Goal: Transaction & Acquisition: Purchase product/service

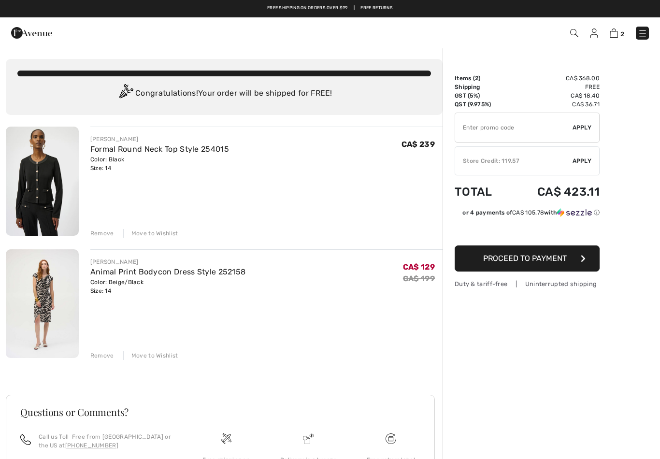
click at [104, 237] on div "Remove" at bounding box center [102, 233] width 24 height 9
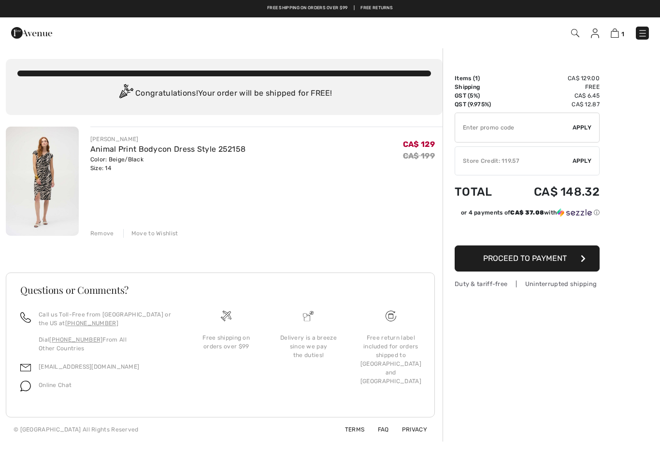
click at [140, 153] on link "Animal Print Bodycon Dress Style 252158" at bounding box center [168, 149] width 156 height 9
click at [130, 145] on link "Animal Print Bodycon Dress Style 252158" at bounding box center [168, 149] width 156 height 9
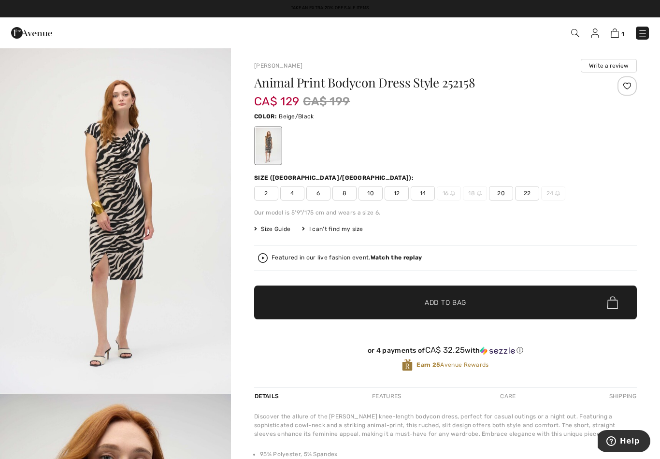
click at [615, 36] on img at bounding box center [615, 33] width 8 height 9
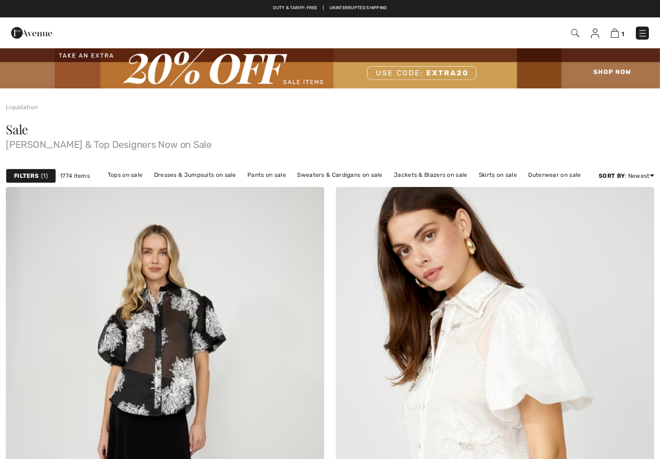
checkbox input "true"
click at [616, 37] on img at bounding box center [615, 33] width 8 height 9
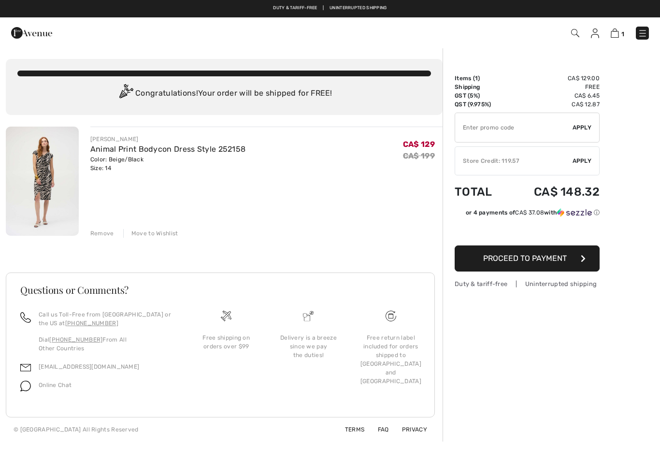
click at [480, 133] on input "TEXT" at bounding box center [513, 127] width 117 height 29
type input "EXTRA20"
click at [580, 130] on span "Apply" at bounding box center [582, 127] width 19 height 9
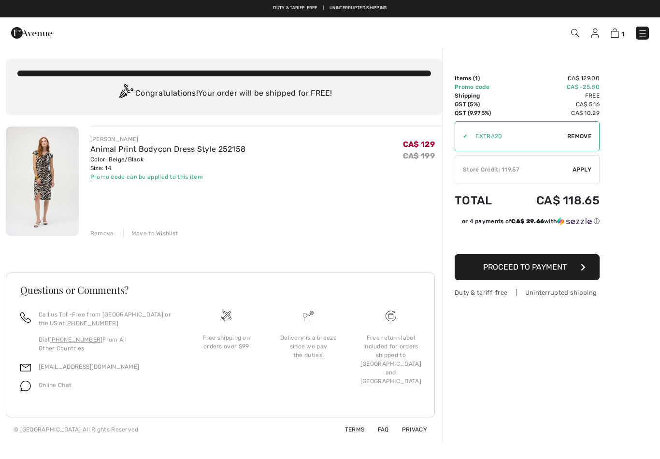
click at [552, 173] on div "Store Credit: 119.57" at bounding box center [513, 169] width 117 height 9
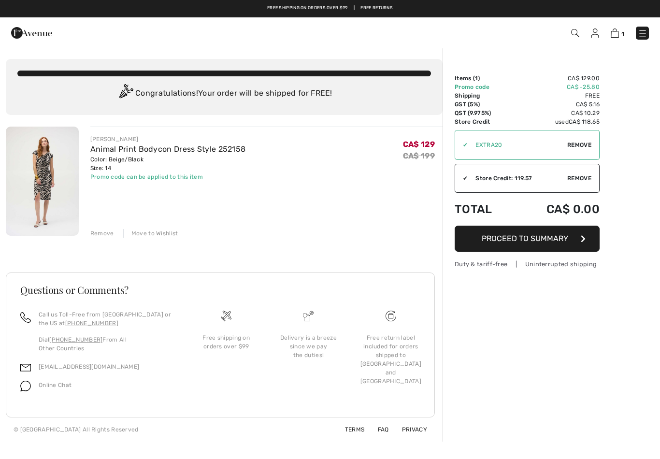
click at [645, 35] on img at bounding box center [643, 34] width 10 height 10
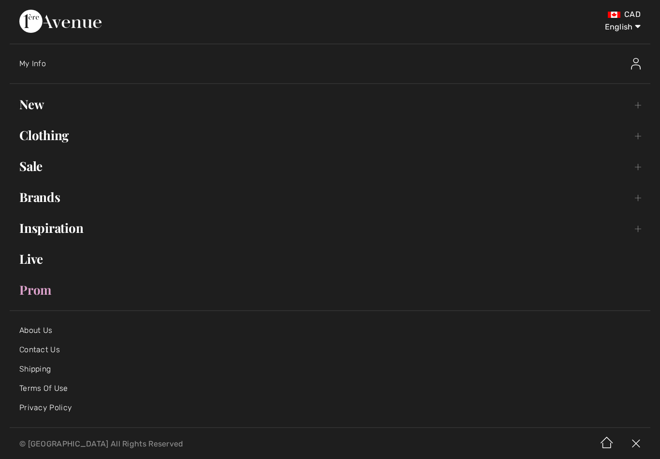
click at [631, 30] on select "English Français" at bounding box center [616, 25] width 50 height 29
select select "https://www.1ereavenue.com/fr/cart/"
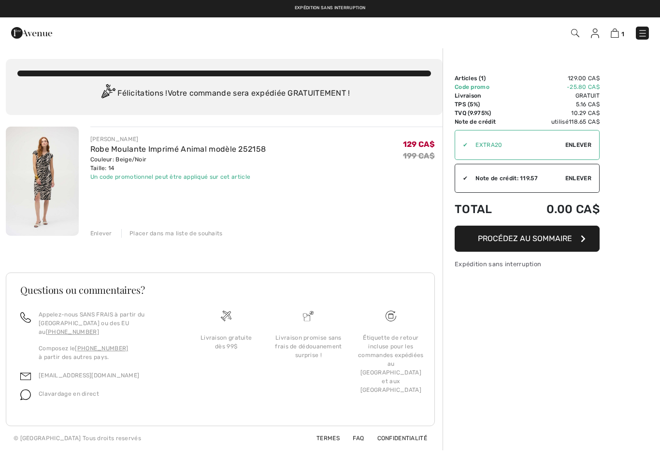
click at [67, 182] on img at bounding box center [42, 181] width 73 height 109
click at [122, 153] on link "Robe Moulante Imprimé Animal modèle 252158" at bounding box center [178, 149] width 176 height 9
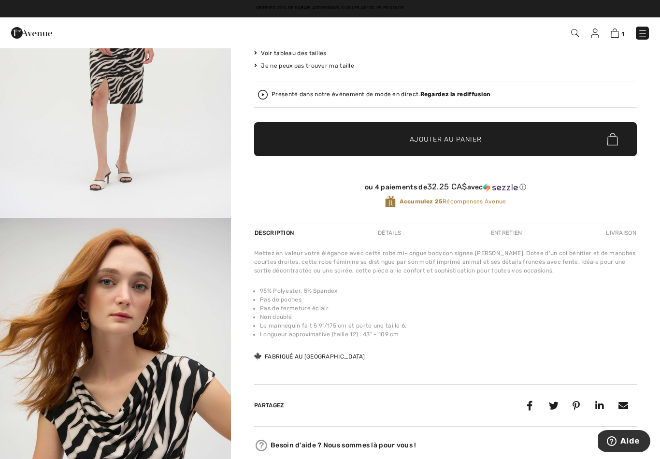
click at [186, 416] on img "2 / 4" at bounding box center [115, 391] width 231 height 346
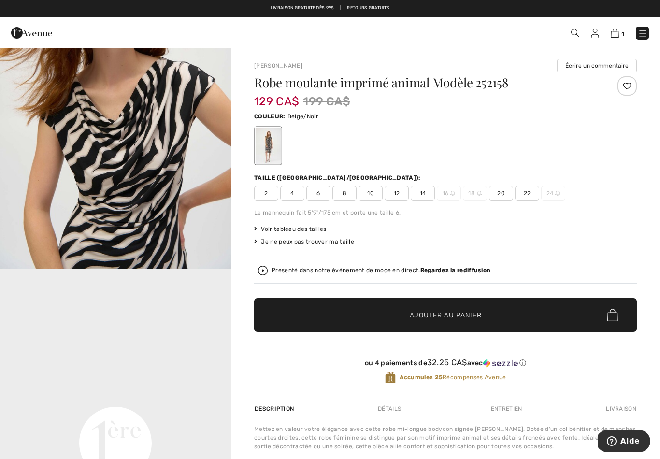
click at [616, 36] on img at bounding box center [615, 33] width 8 height 9
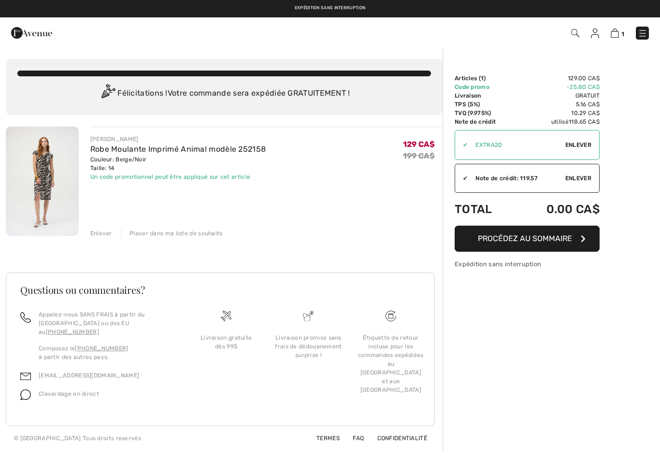
click at [578, 241] on button "Procédez au sommaire" at bounding box center [527, 239] width 145 height 26
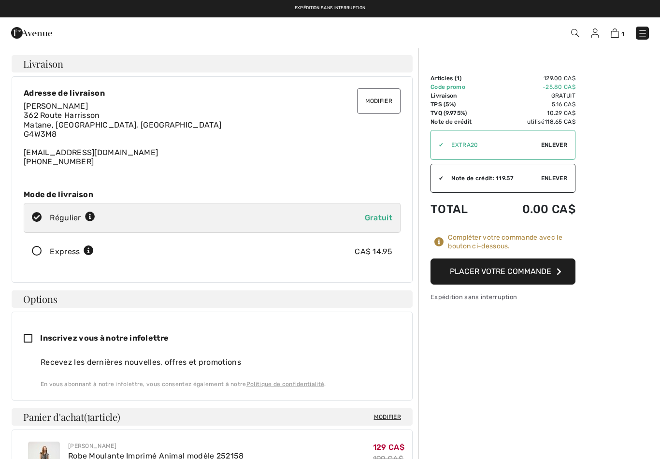
click at [555, 276] on button "Placer votre commande" at bounding box center [503, 272] width 145 height 26
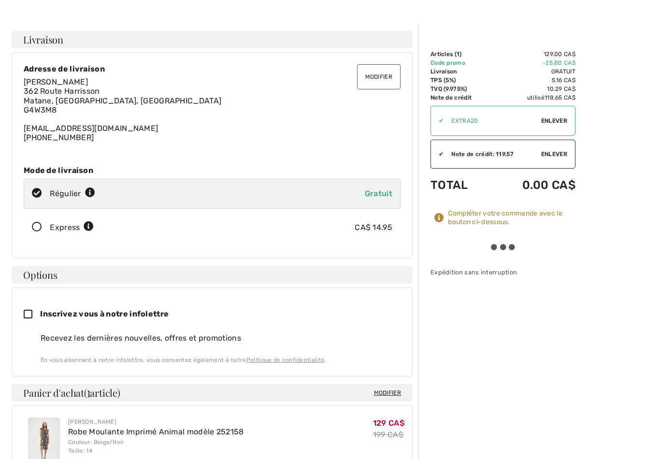
scroll to position [41, 0]
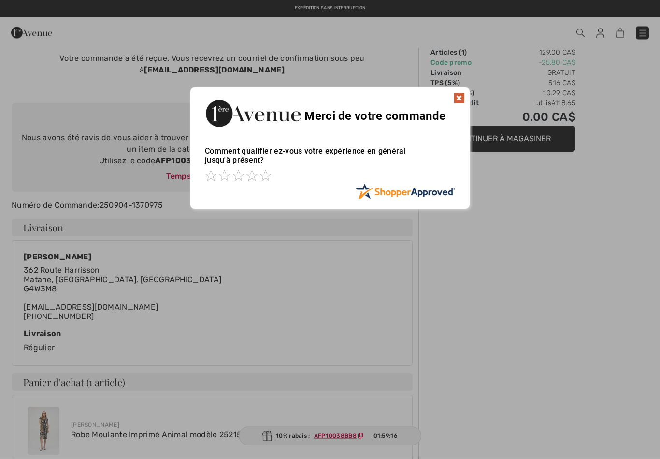
scroll to position [27, 0]
click at [462, 101] on img at bounding box center [459, 98] width 12 height 12
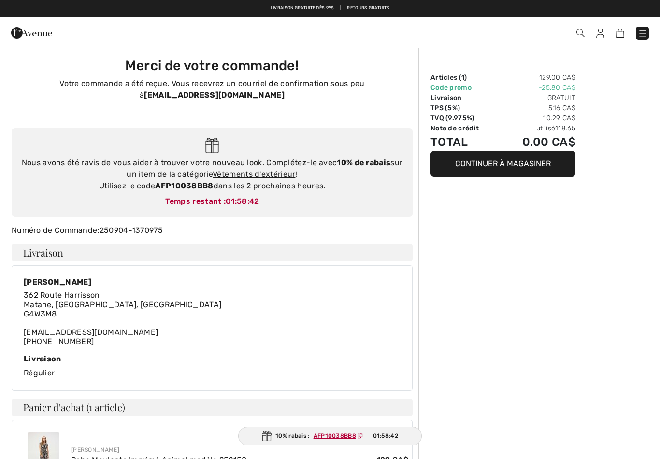
scroll to position [0, 0]
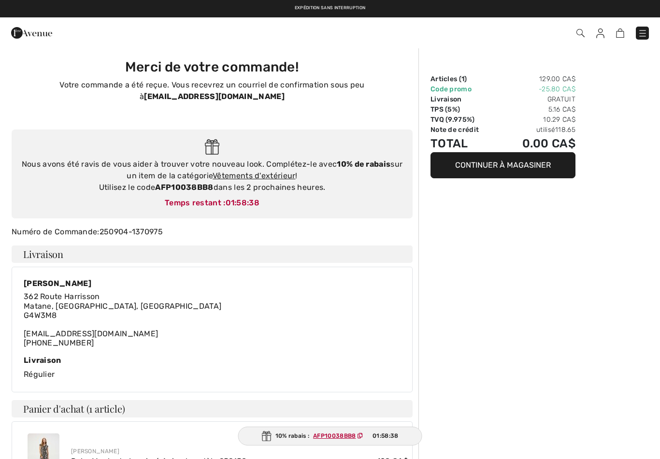
click at [522, 174] on button "Continuer à magasiner" at bounding box center [503, 165] width 145 height 26
